Goal: Task Accomplishment & Management: Complete application form

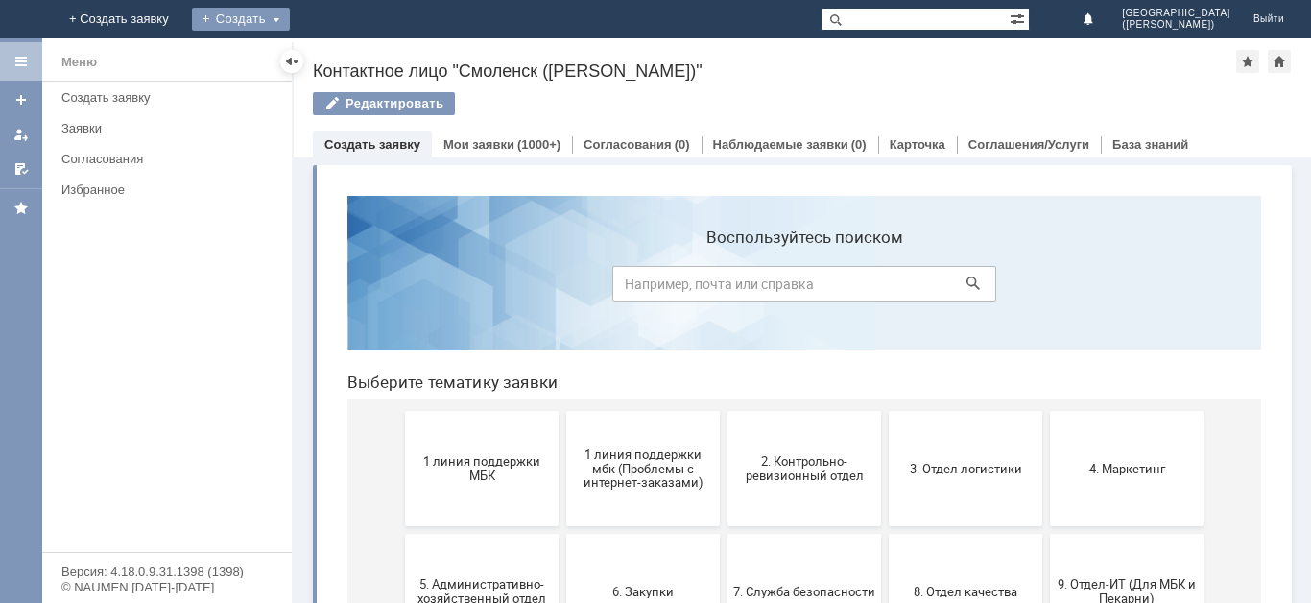
click at [290, 17] on div "Создать" at bounding box center [241, 19] width 98 height 23
click at [305, 18] on div "Создать" at bounding box center [256, 19] width 98 height 23
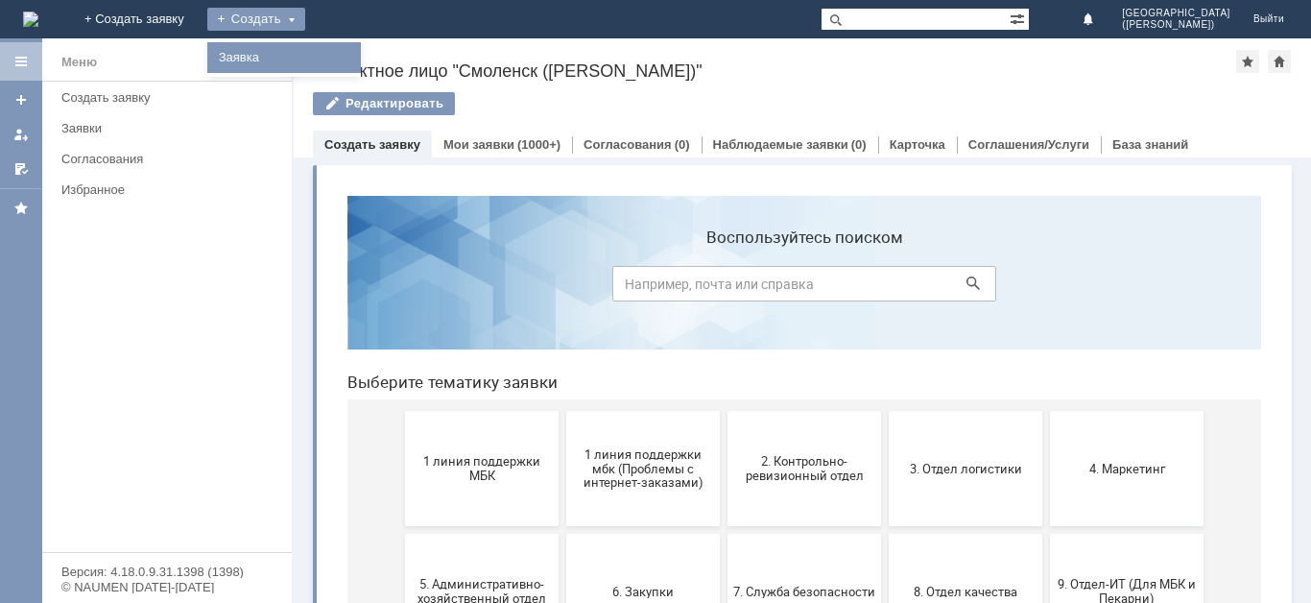
click at [357, 54] on link "Заявка" at bounding box center [284, 57] width 146 height 23
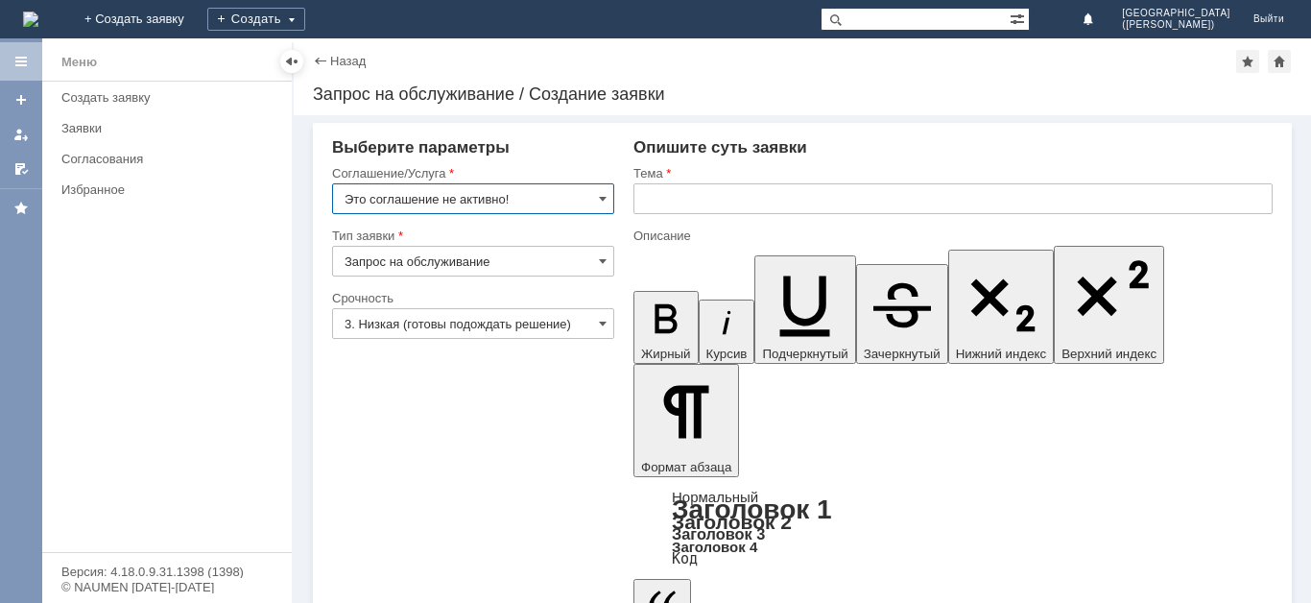
click at [503, 193] on input "Это соглашение не активно!" at bounding box center [473, 198] width 282 height 31
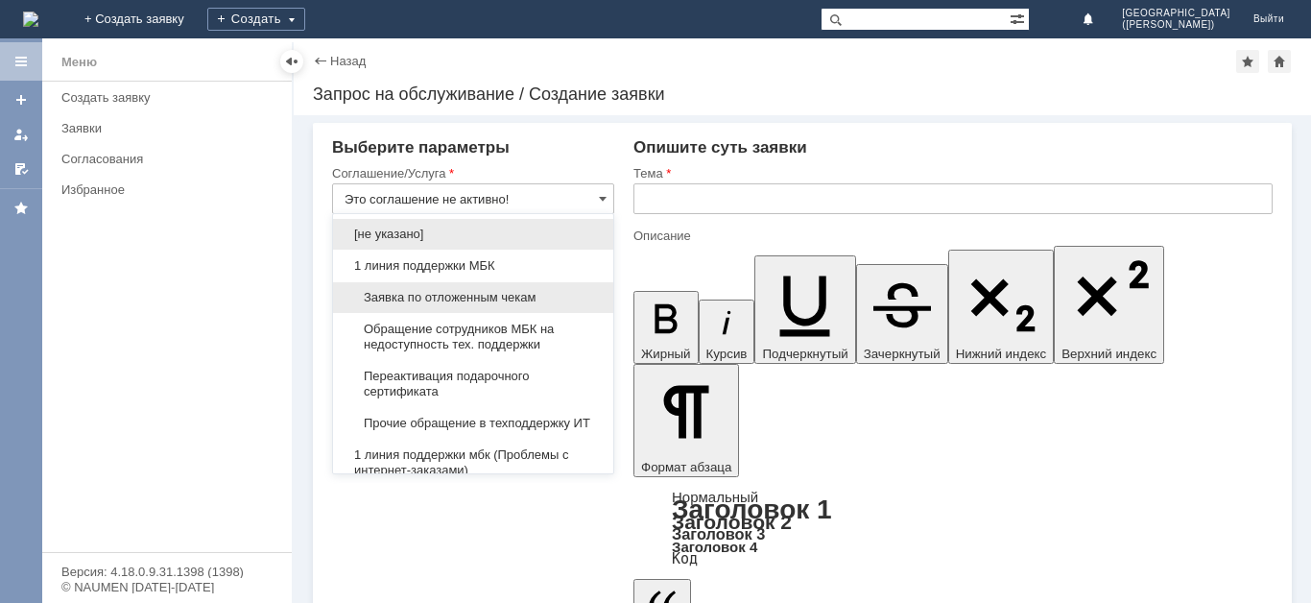
click at [500, 297] on span "Заявка по отложенным чекам" at bounding box center [472, 297] width 257 height 15
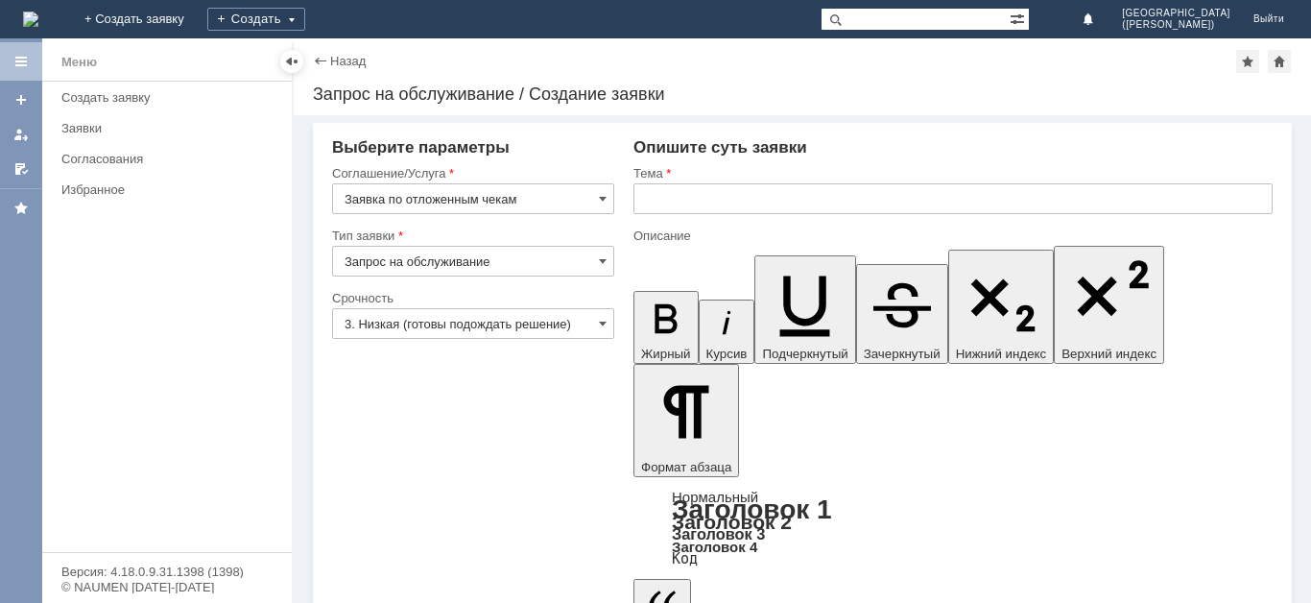
type input "Заявка по отложенным чекам"
click at [462, 325] on input "3. Низкая (готовы подождать решение)" at bounding box center [473, 323] width 282 height 31
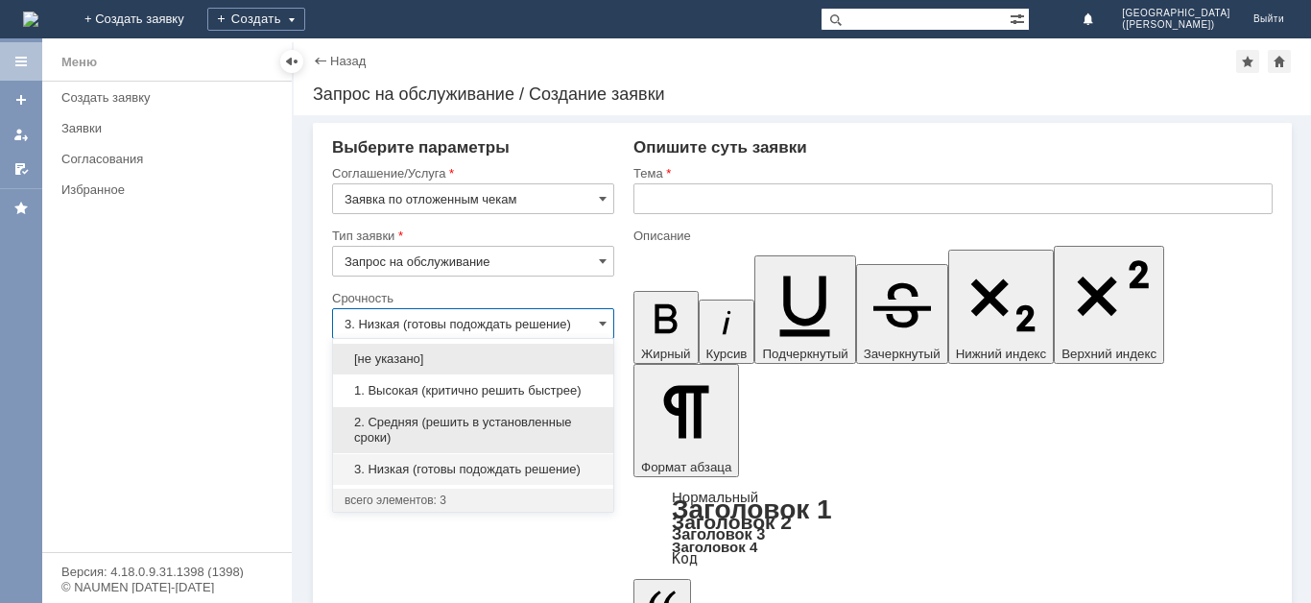
click at [450, 428] on span "2. Средняя (решить в установленные сроки)" at bounding box center [472, 429] width 257 height 31
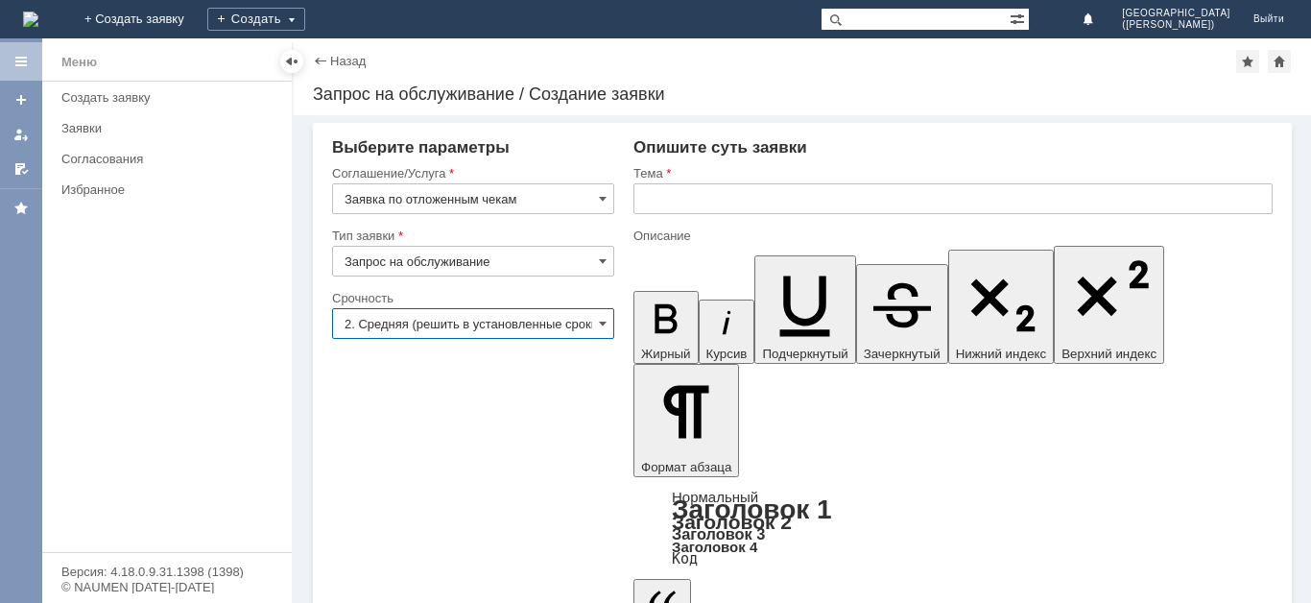
type input "2. Средняя (решить в установленные сроки)"
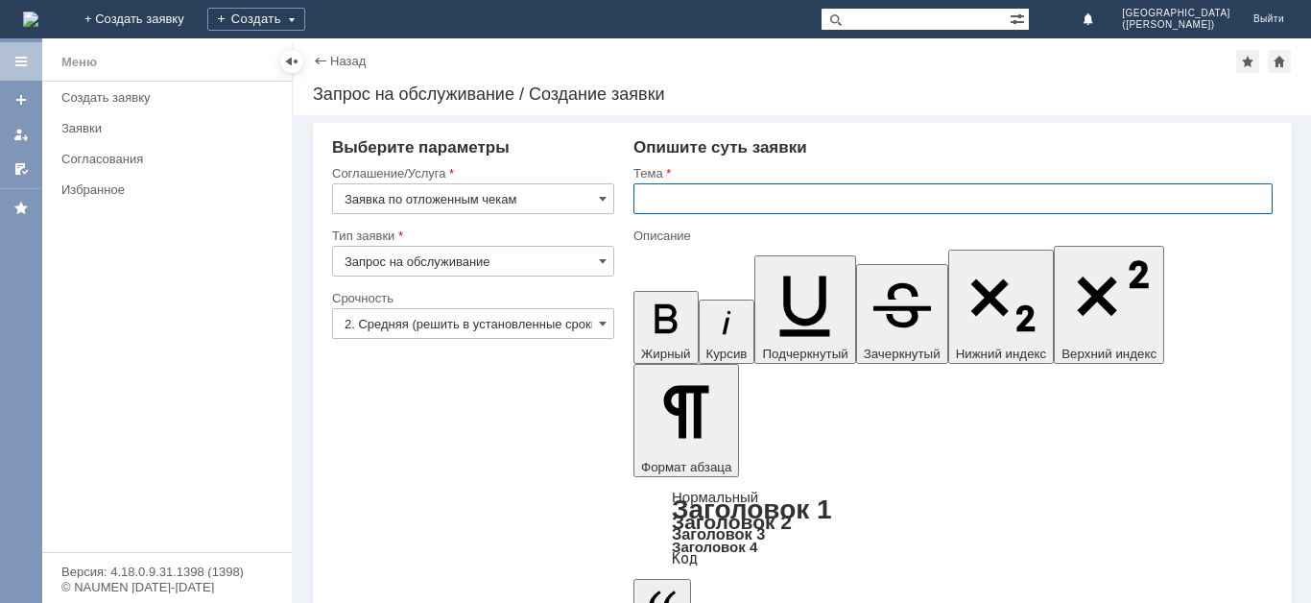
click at [700, 204] on input "text" at bounding box center [952, 198] width 639 height 31
type input "j"
type input "отложенные чеки"
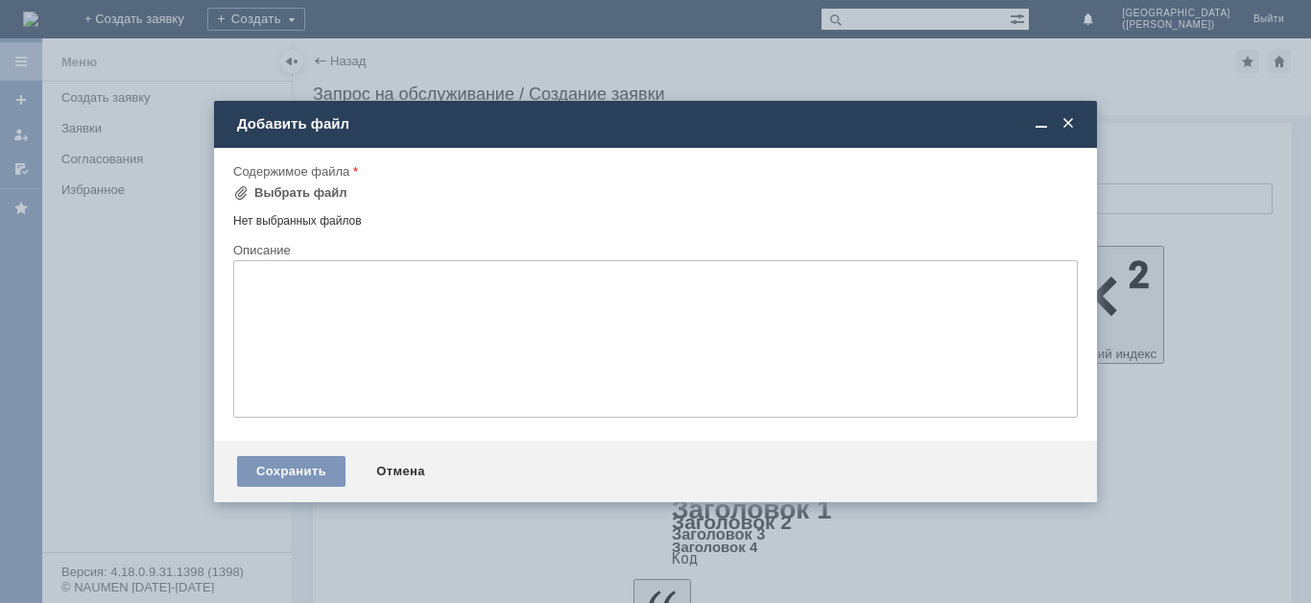
click at [311, 176] on div "Содержимое файла" at bounding box center [653, 171] width 840 height 12
click at [326, 193] on div "Выбрать файл" at bounding box center [300, 192] width 93 height 15
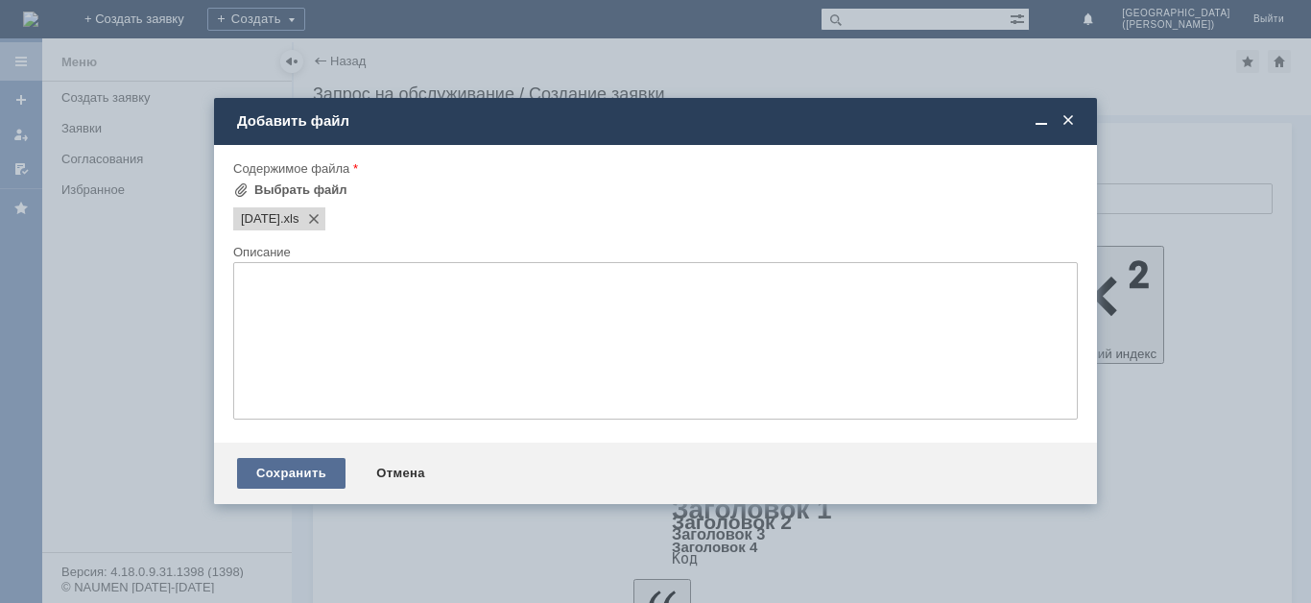
click at [312, 469] on div "Сохранить" at bounding box center [291, 473] width 108 height 31
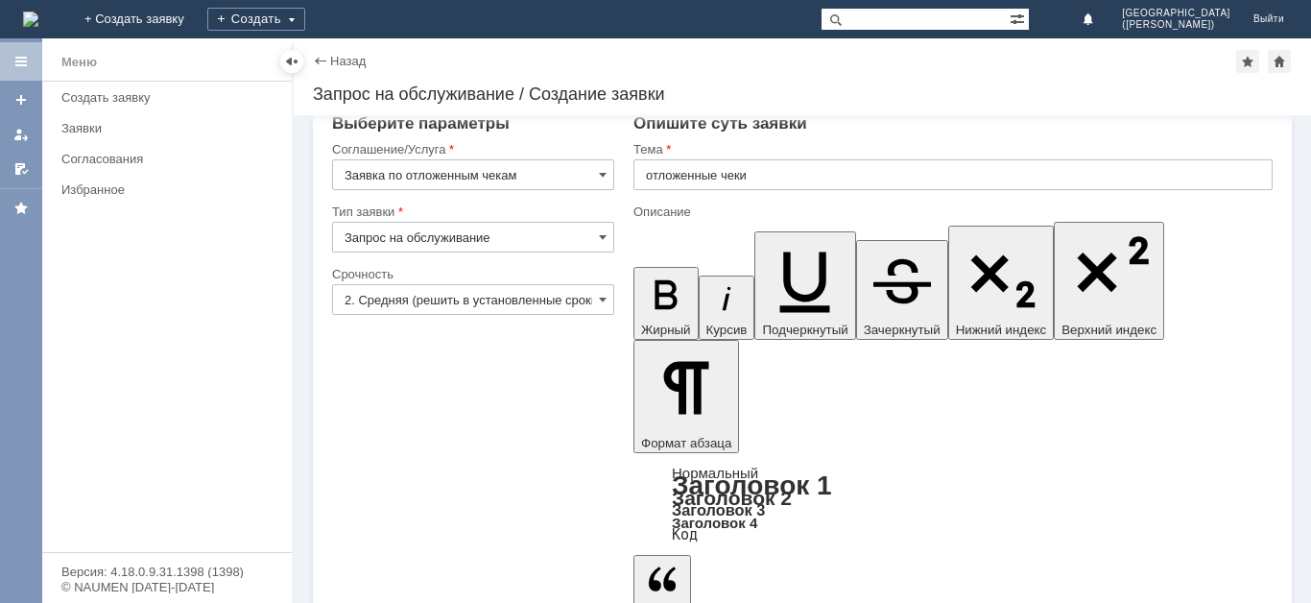
scroll to position [30, 0]
